Goal: Find specific page/section: Find specific page/section

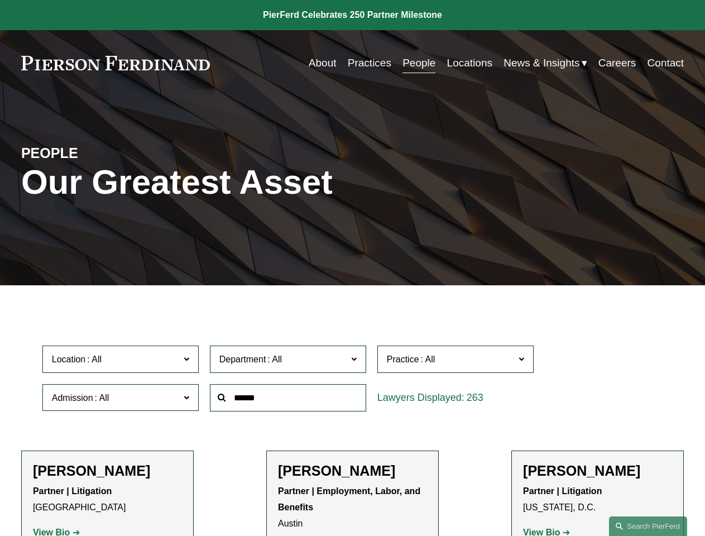
click at [352, 417] on div at bounding box center [288, 398] width 168 height 39
click at [352, 379] on div "Department All Corporate Employment, Labor, and Benefits Intellectual Property …" at bounding box center [288, 359] width 168 height 39
click at [121, 362] on span "Location" at bounding box center [116, 359] width 128 height 15
click at [289, 362] on span "Department" at bounding box center [283, 359] width 128 height 15
click at [456, 362] on span "Practice" at bounding box center [451, 359] width 128 height 15
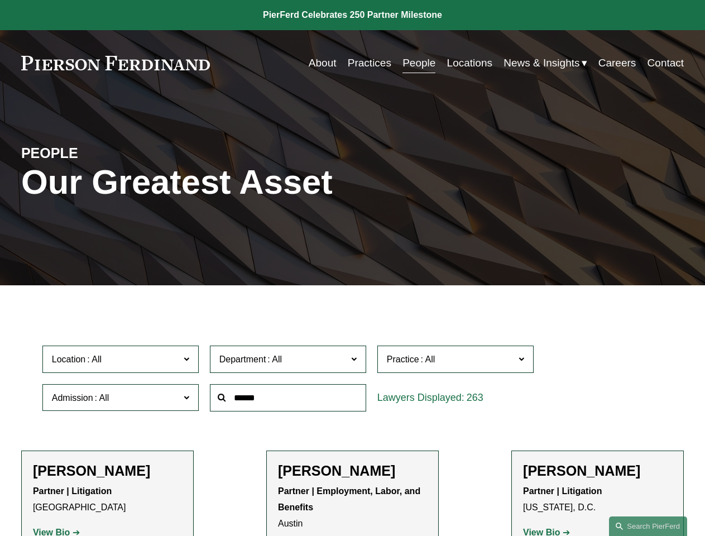
click at [0, 0] on link "All" at bounding box center [0, 0] width 0 height 0
click at [289, 400] on input "text" at bounding box center [288, 397] width 156 height 27
click at [648, 526] on link "Search this site" at bounding box center [648, 526] width 78 height 20
